Goal: Find specific page/section: Find specific page/section

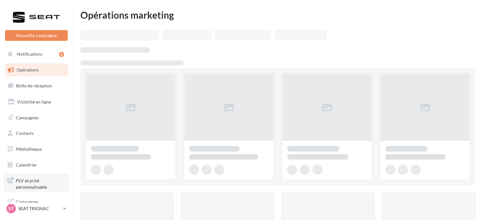
click at [29, 185] on span "PLV et print personnalisable" at bounding box center [40, 183] width 49 height 14
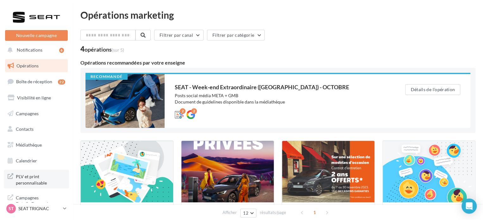
scroll to position [5, 0]
click at [39, 178] on span "PLV et print personnalisable" at bounding box center [40, 178] width 49 height 14
click at [38, 148] on link "Médiathèque" at bounding box center [36, 143] width 65 height 13
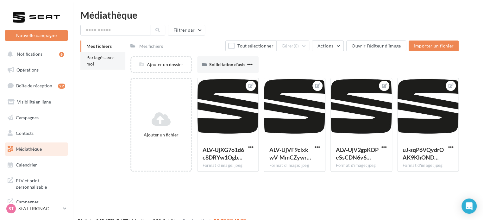
click at [109, 55] on span "Partagés avec moi" at bounding box center [100, 61] width 28 height 12
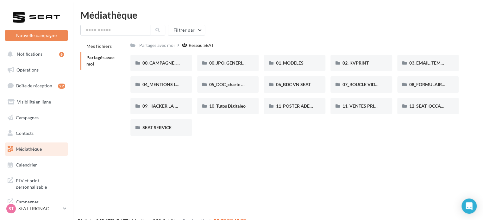
click at [334, 216] on div "Digitaleo © [DATE]-[DATE] - Mentions - CGS - Crédits Service client 02 30 07 43…" at bounding box center [241, 221] width 483 height 18
click at [227, 41] on div "Partagés avec moi Réseau SEAT" at bounding box center [294, 45] width 328 height 9
